Goal: Communication & Community: Answer question/provide support

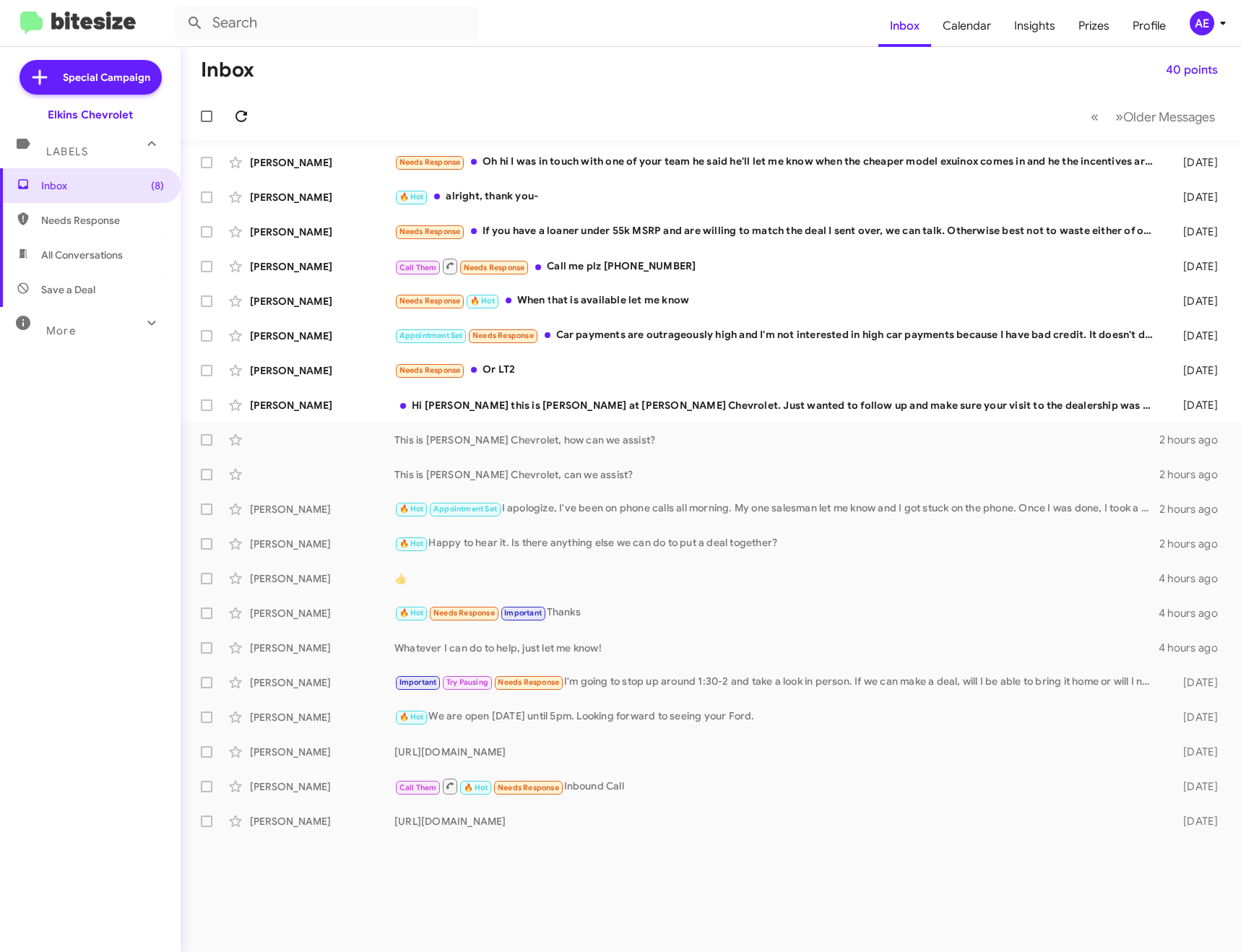
click at [236, 117] on icon at bounding box center [242, 116] width 11 height 11
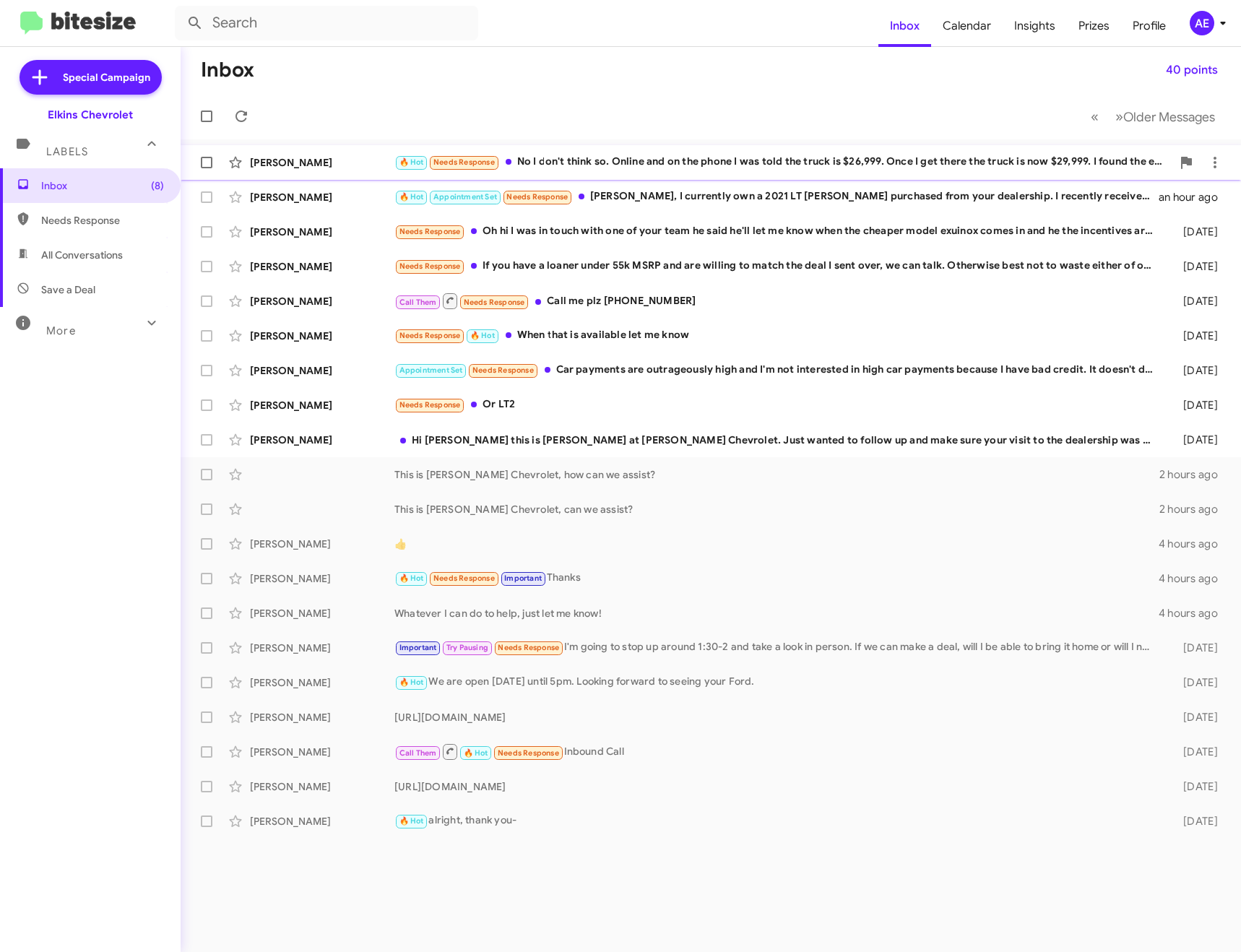
click at [661, 156] on div "🔥 Hot Needs Response No I don't think so. Online and on the phone I was told th…" at bounding box center [783, 162] width 777 height 17
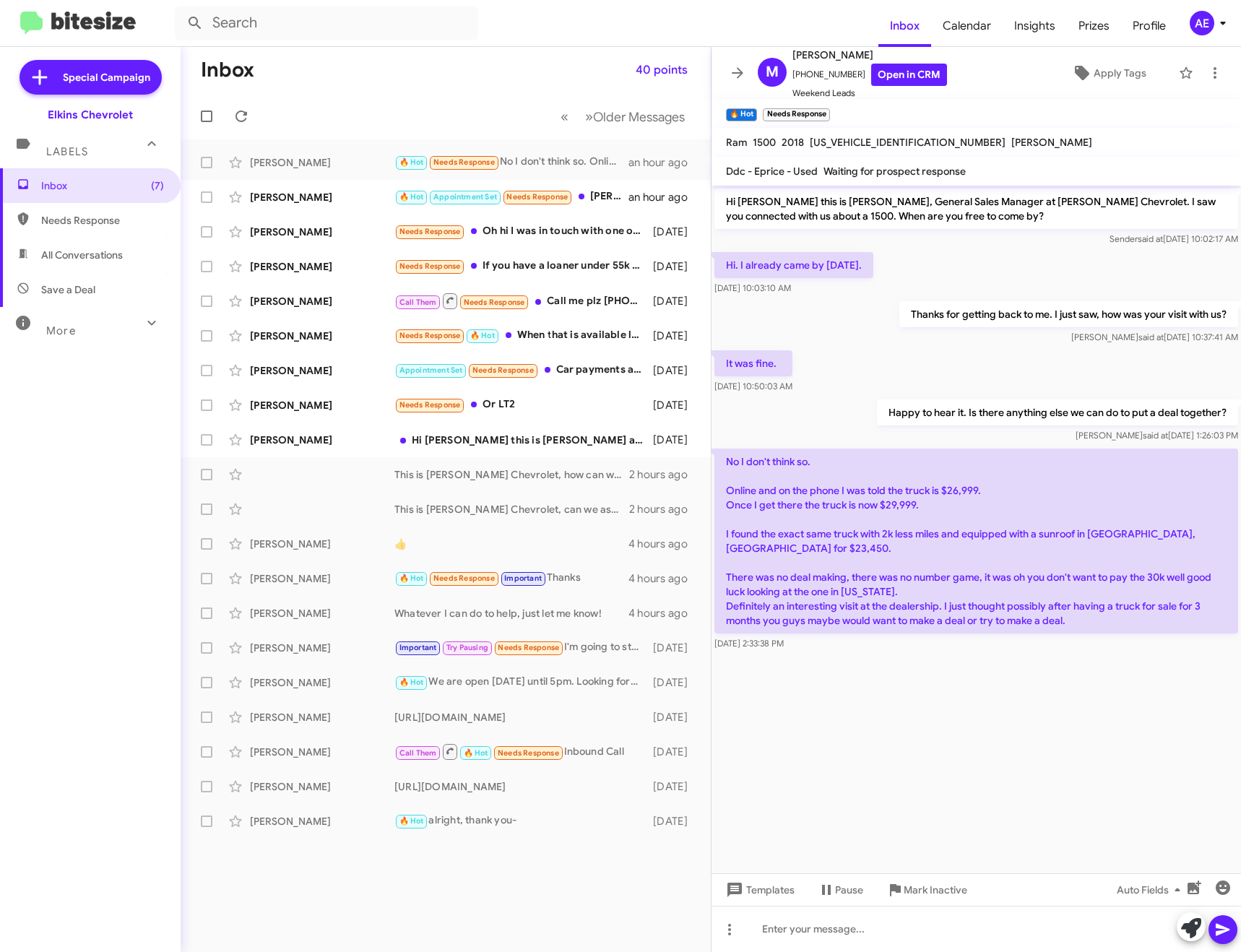
click at [846, 145] on span "[US_VEHICLE_IDENTIFICATION_NUMBER]" at bounding box center [908, 143] width 196 height 13
copy span "[US_VEHICLE_IDENTIFICATION_NUMBER]"
click at [823, 927] on div at bounding box center [976, 929] width 529 height 46
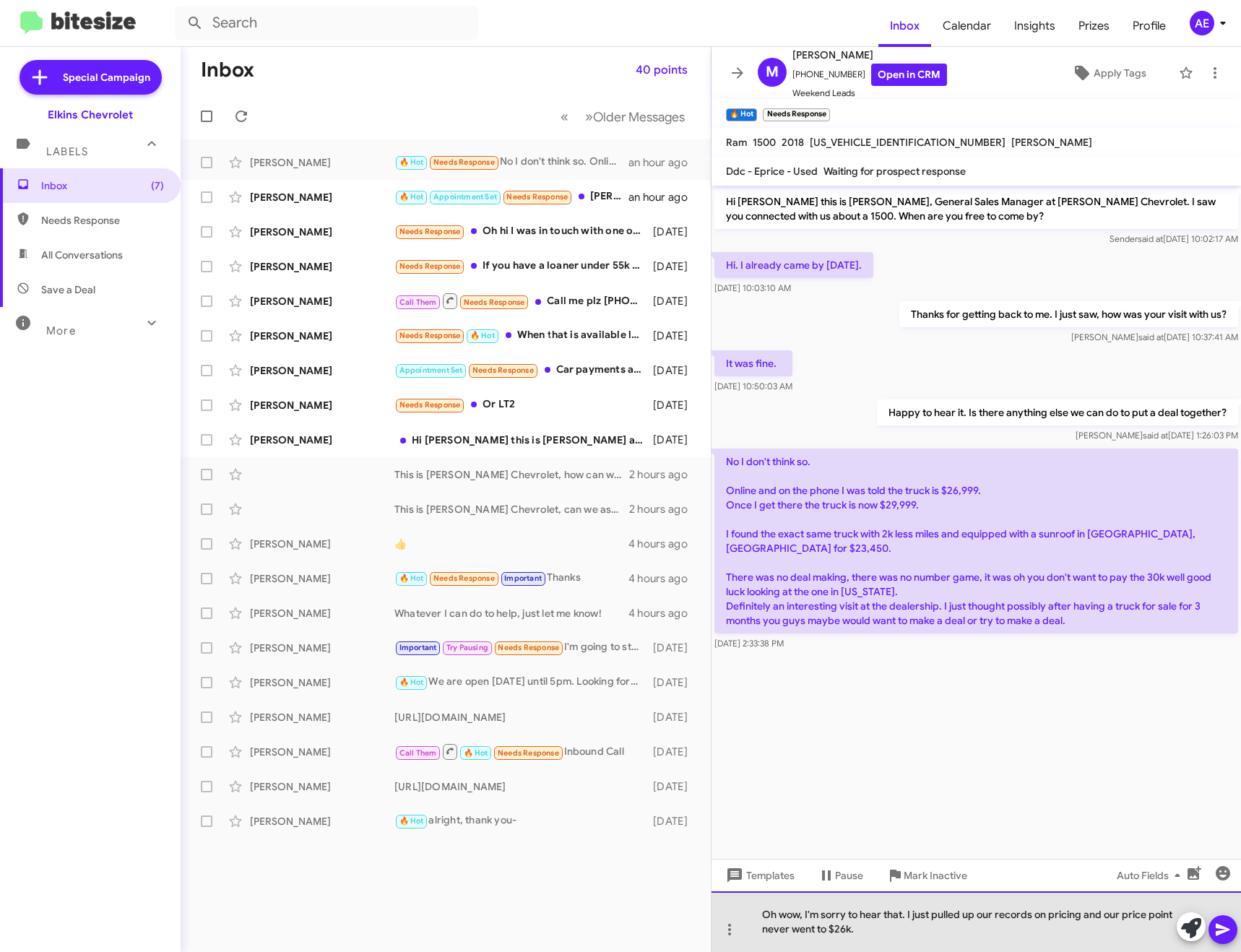
click at [911, 933] on div "Oh wow, I'm sorry to hear that. I just pulled up our records on pricing and our…" at bounding box center [976, 921] width 529 height 61
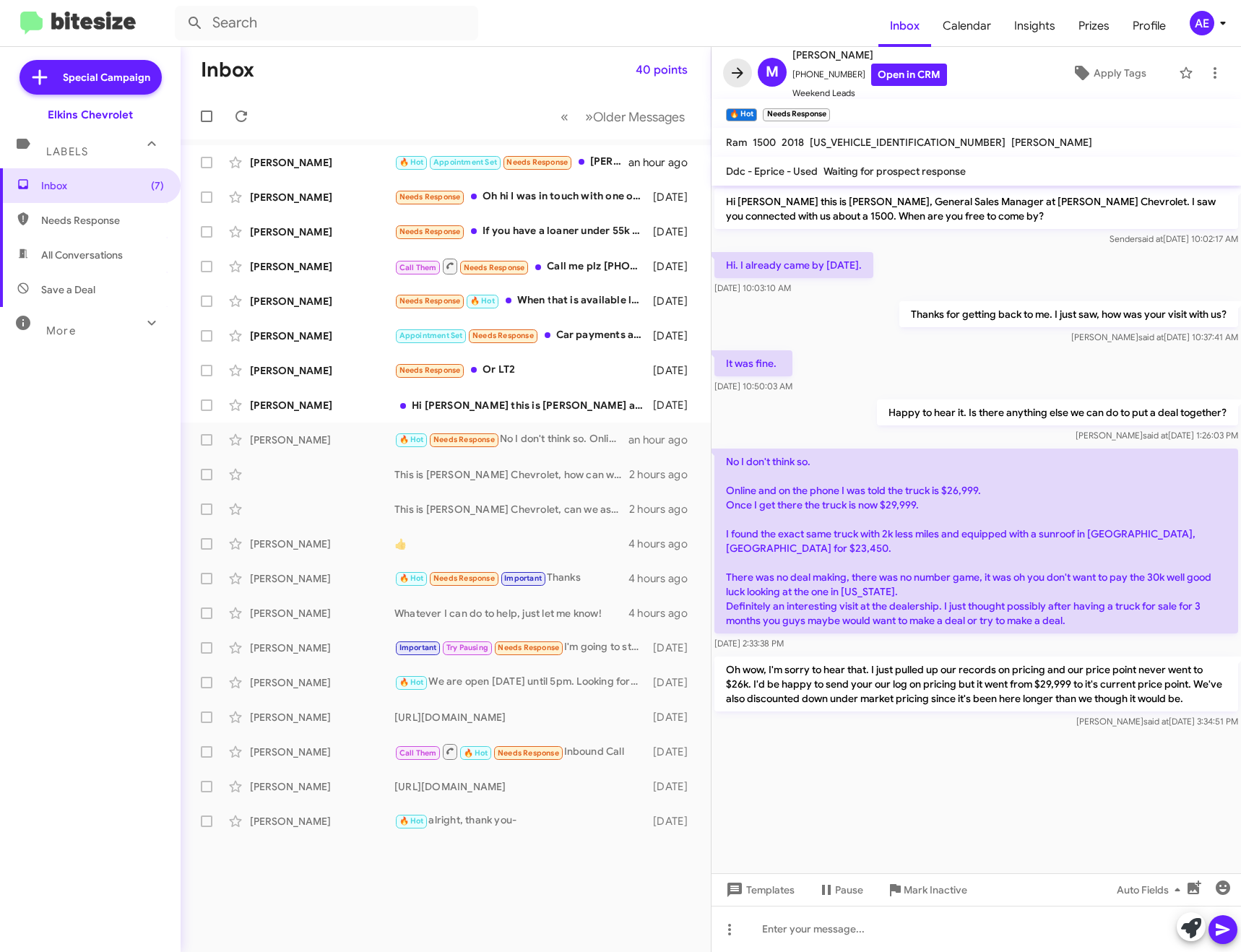
click at [738, 69] on icon at bounding box center [738, 72] width 11 height 11
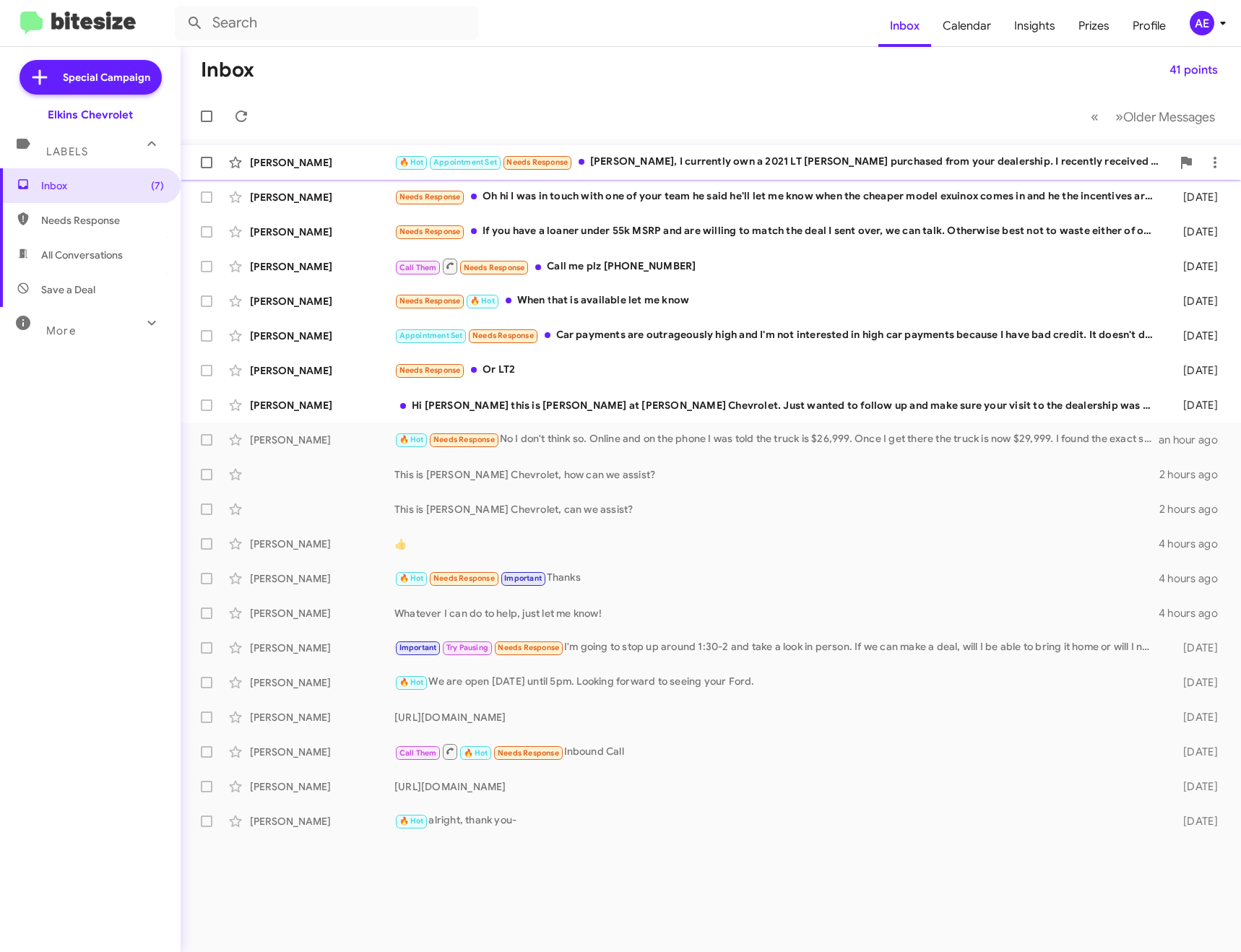
click at [678, 162] on div "🔥 Hot Appointment Set Needs Response [PERSON_NAME], I currently own a 2021 LT […" at bounding box center [783, 162] width 777 height 17
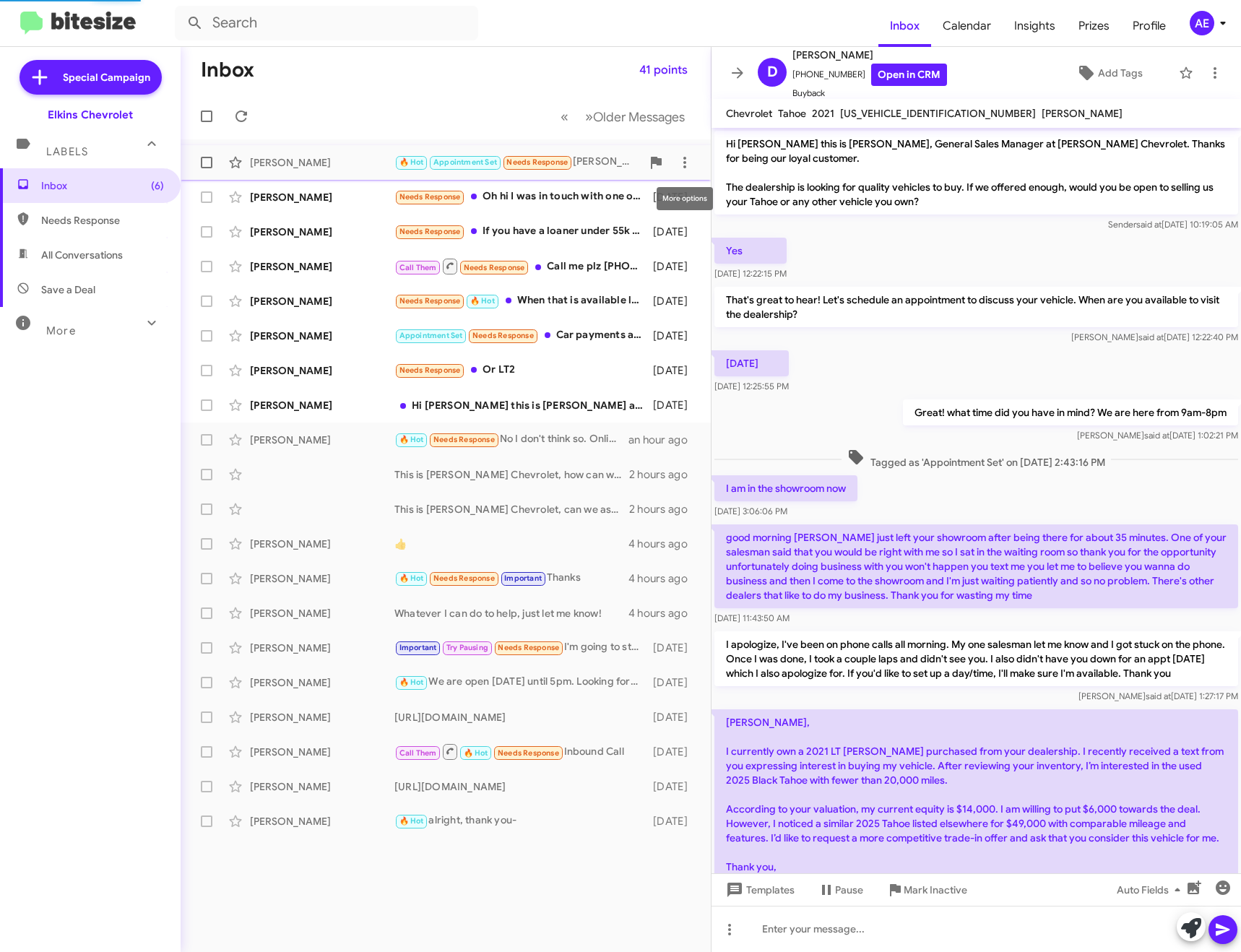
scroll to position [63, 0]
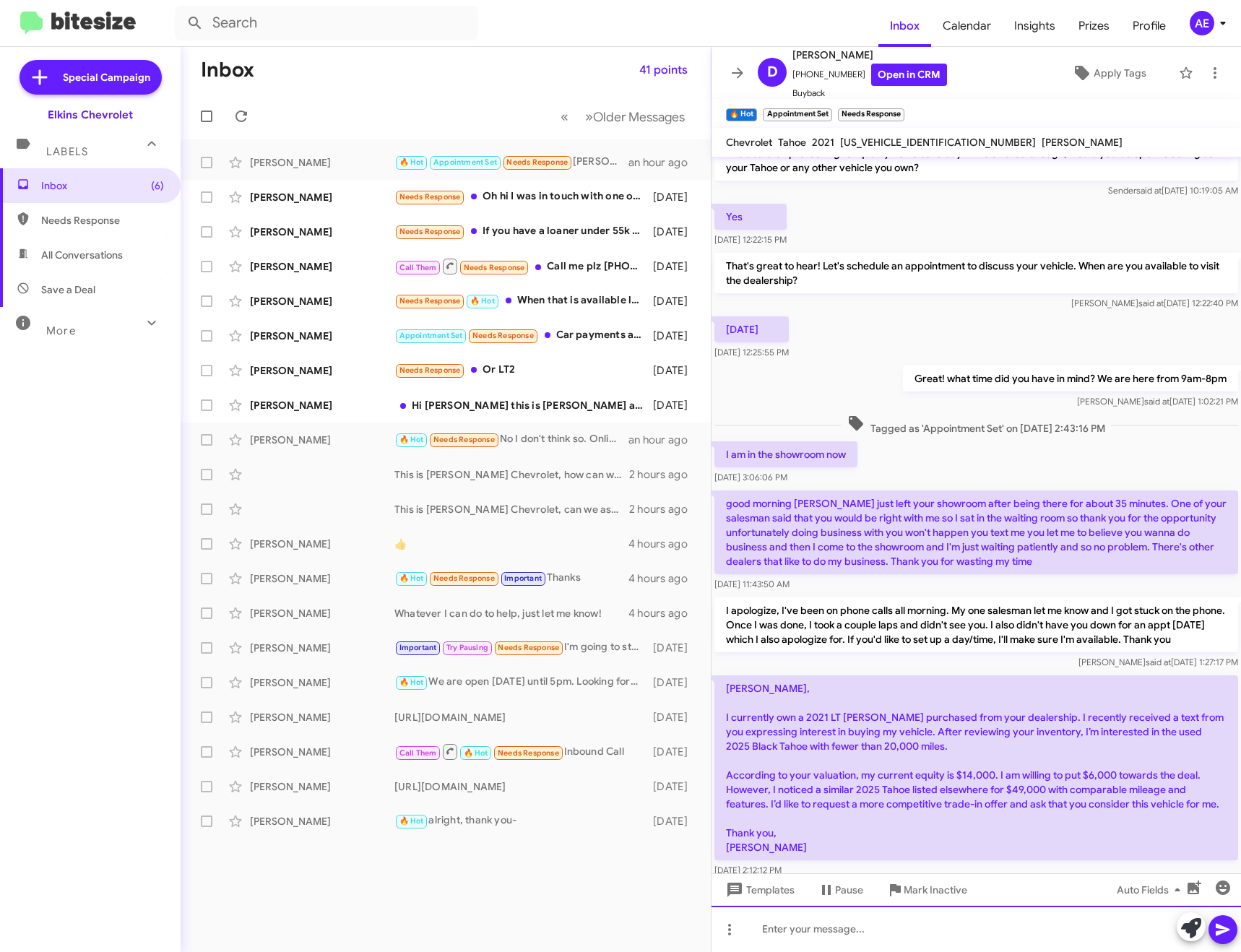
drag, startPoint x: 851, startPoint y: 933, endPoint x: 849, endPoint y: 921, distance: 12.2
click at [849, 933] on div at bounding box center [976, 929] width 529 height 46
click at [742, 66] on icon at bounding box center [737, 72] width 17 height 17
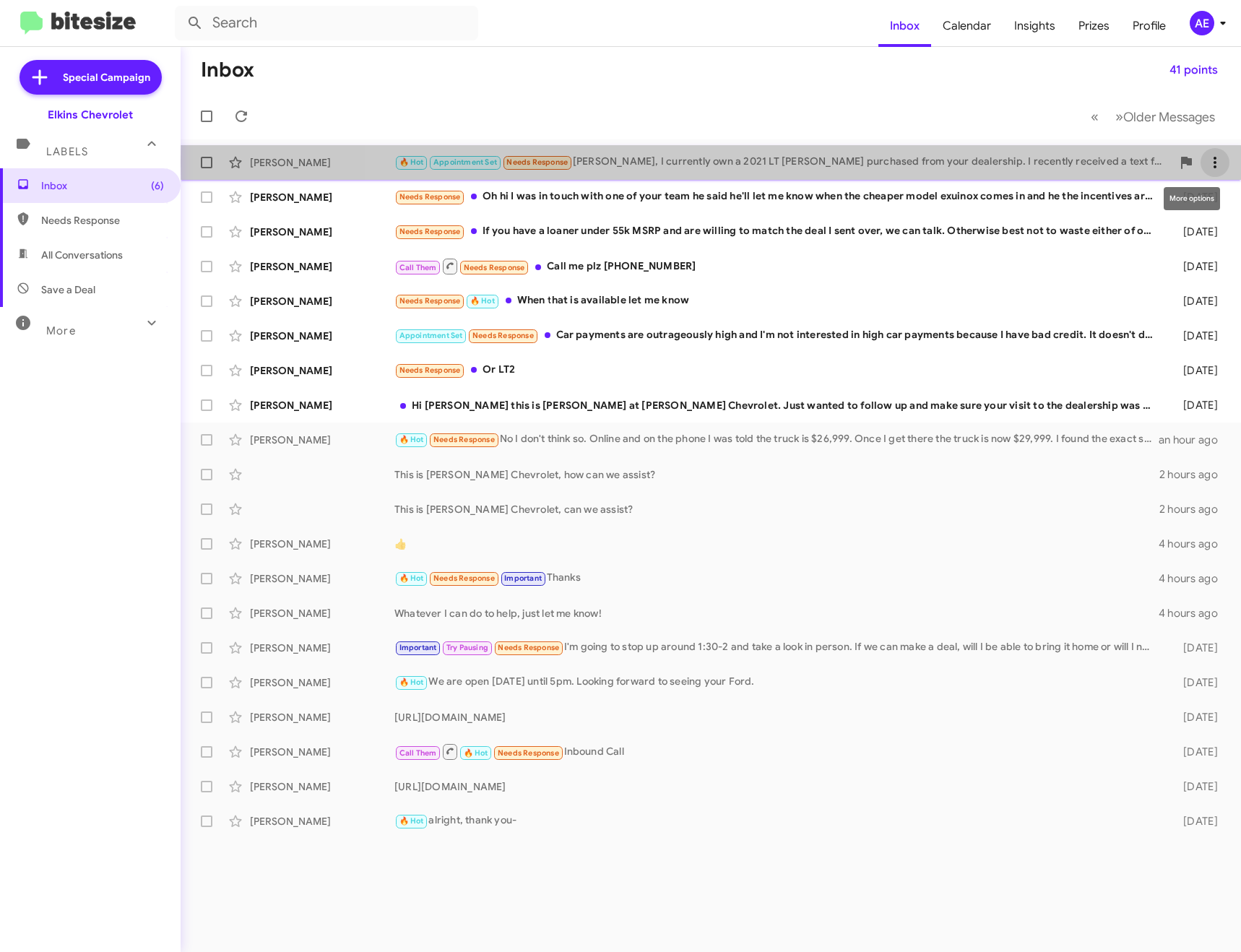
click at [1219, 162] on icon at bounding box center [1215, 162] width 17 height 17
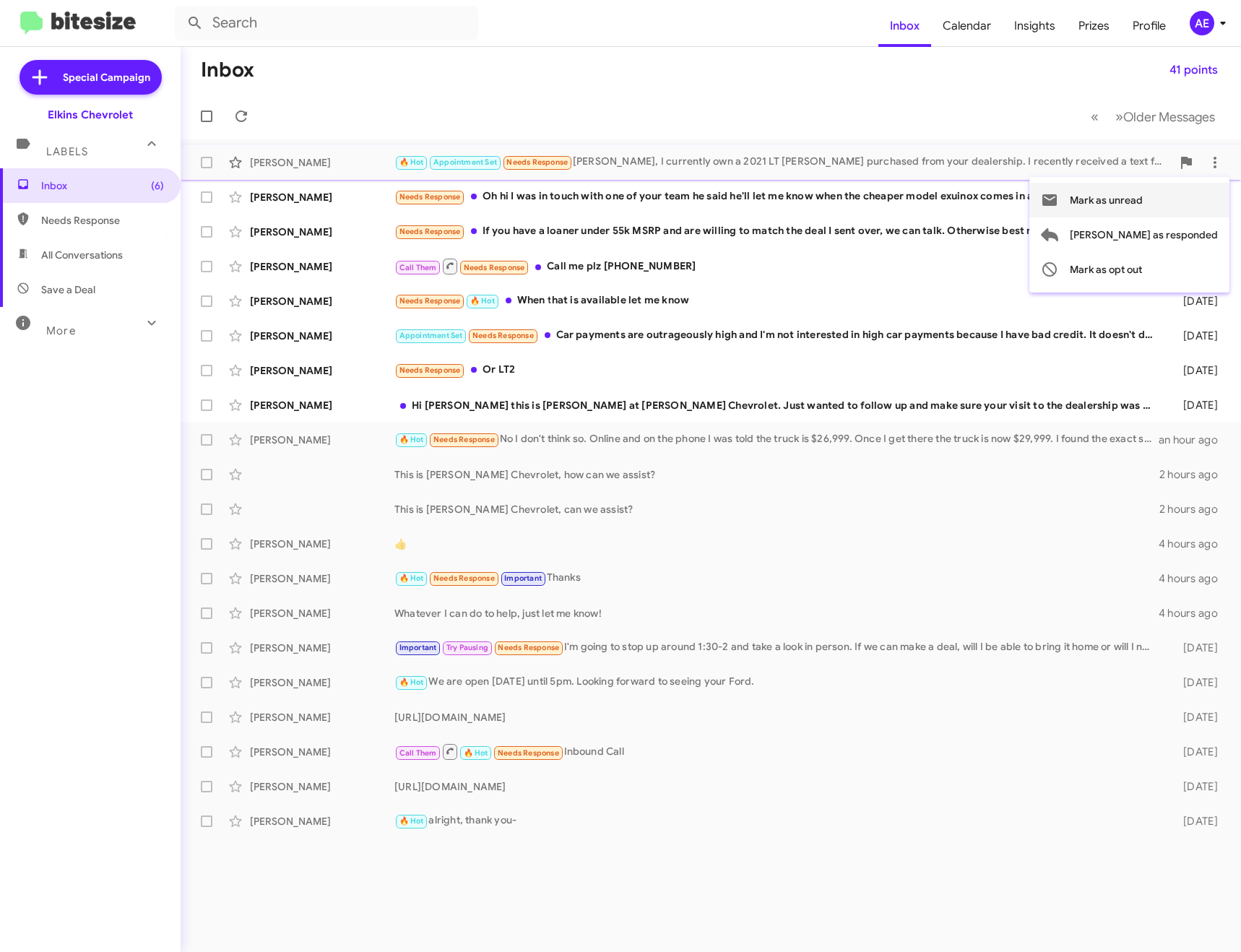
click at [1143, 191] on span "Mark as unread" at bounding box center [1106, 200] width 73 height 35
